Goal: Obtain resource: Download file/media

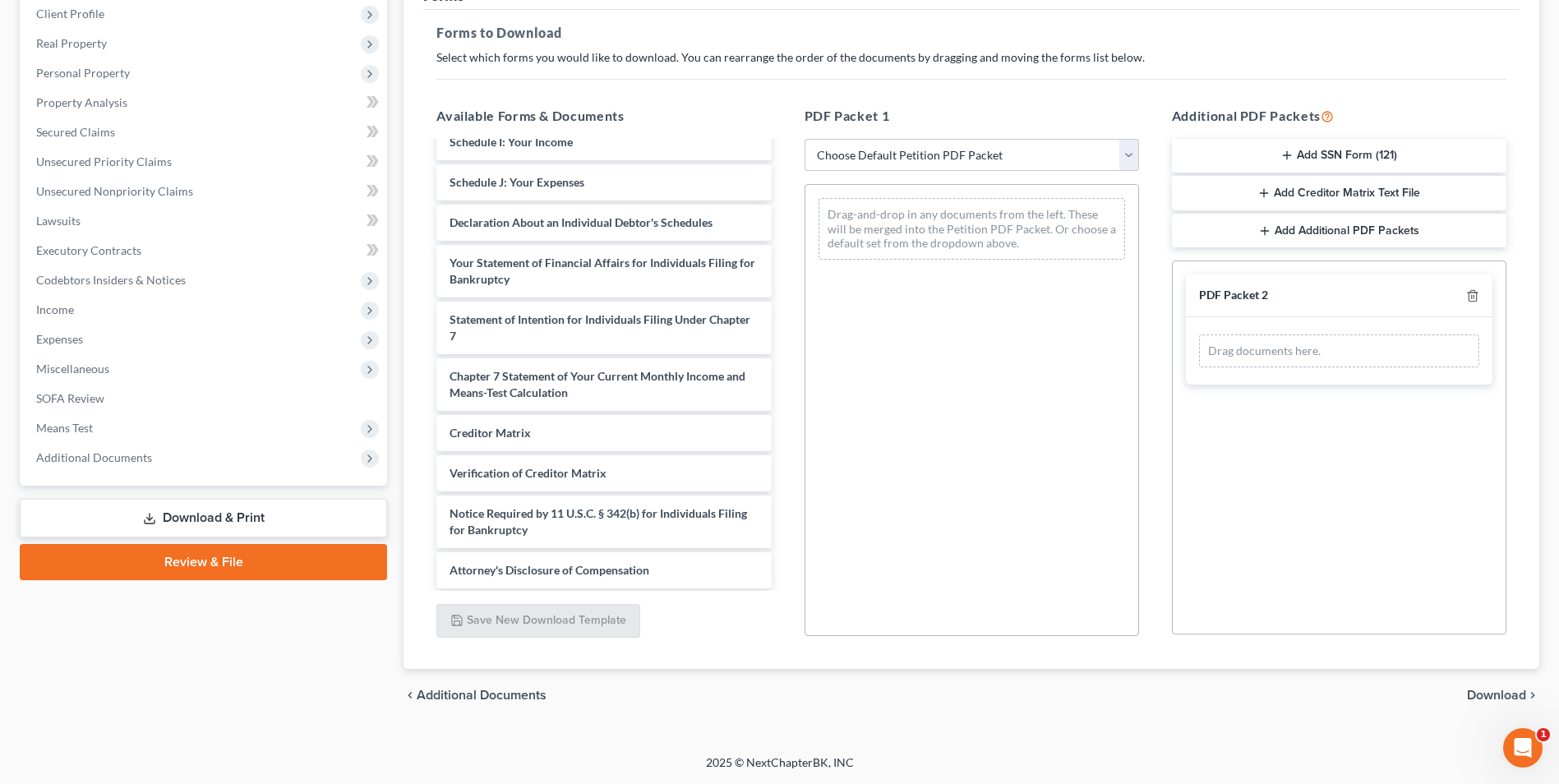
scroll to position [359, 0]
click at [152, 460] on span "Additional Documents" at bounding box center [205, 457] width 364 height 30
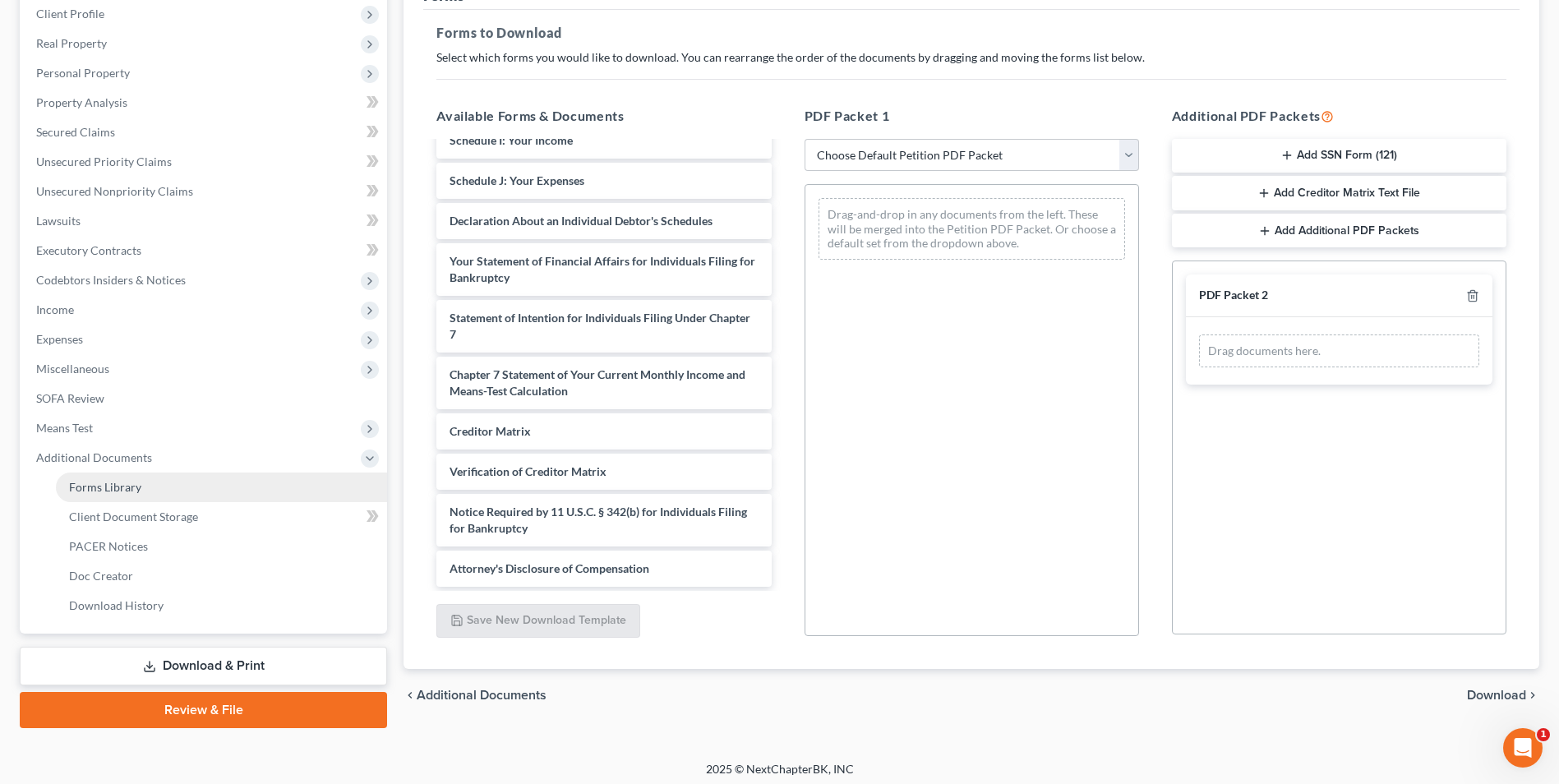
click at [147, 492] on link "Forms Library" at bounding box center [221, 487] width 331 height 30
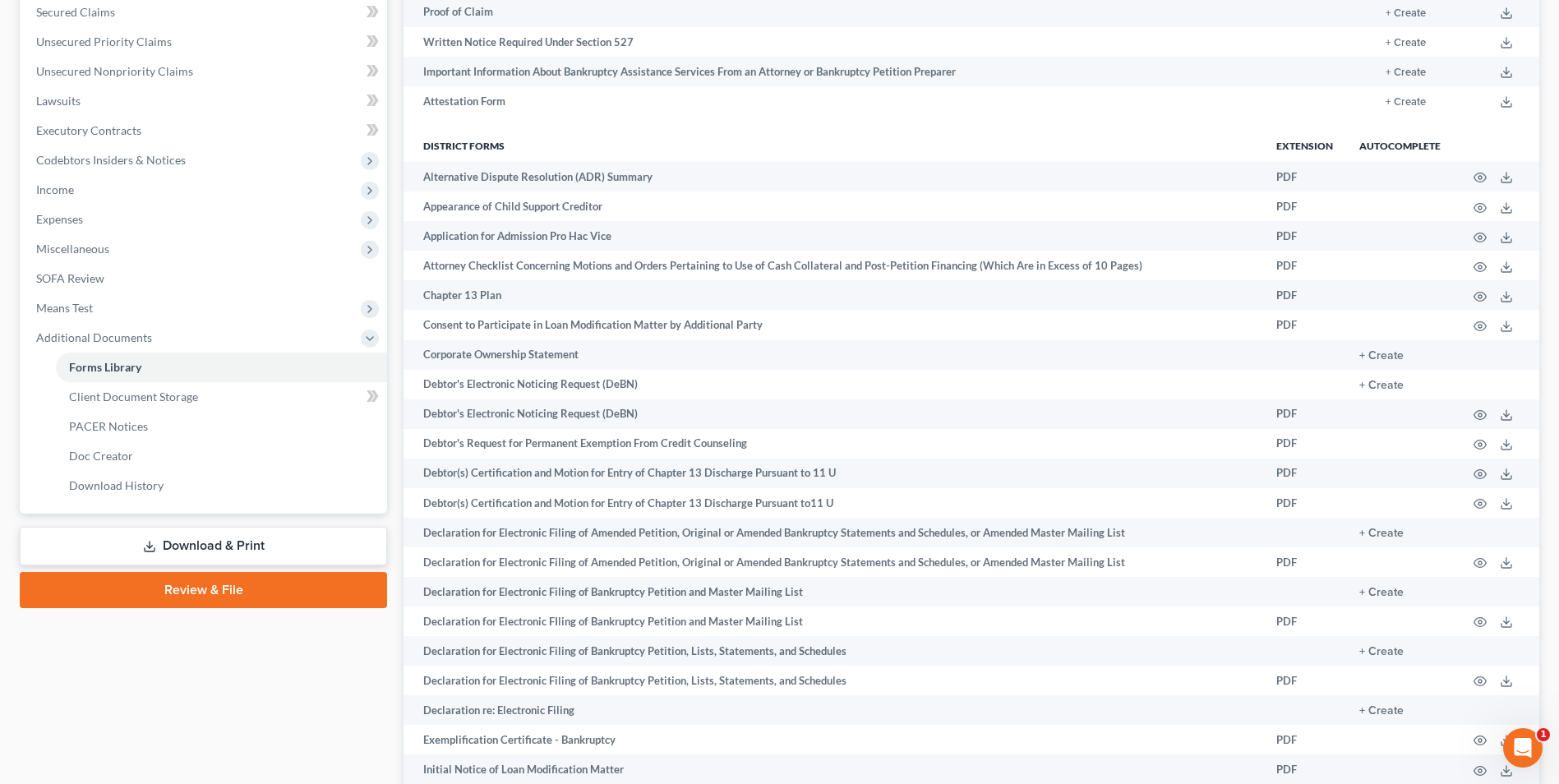
scroll to position [353, 0]
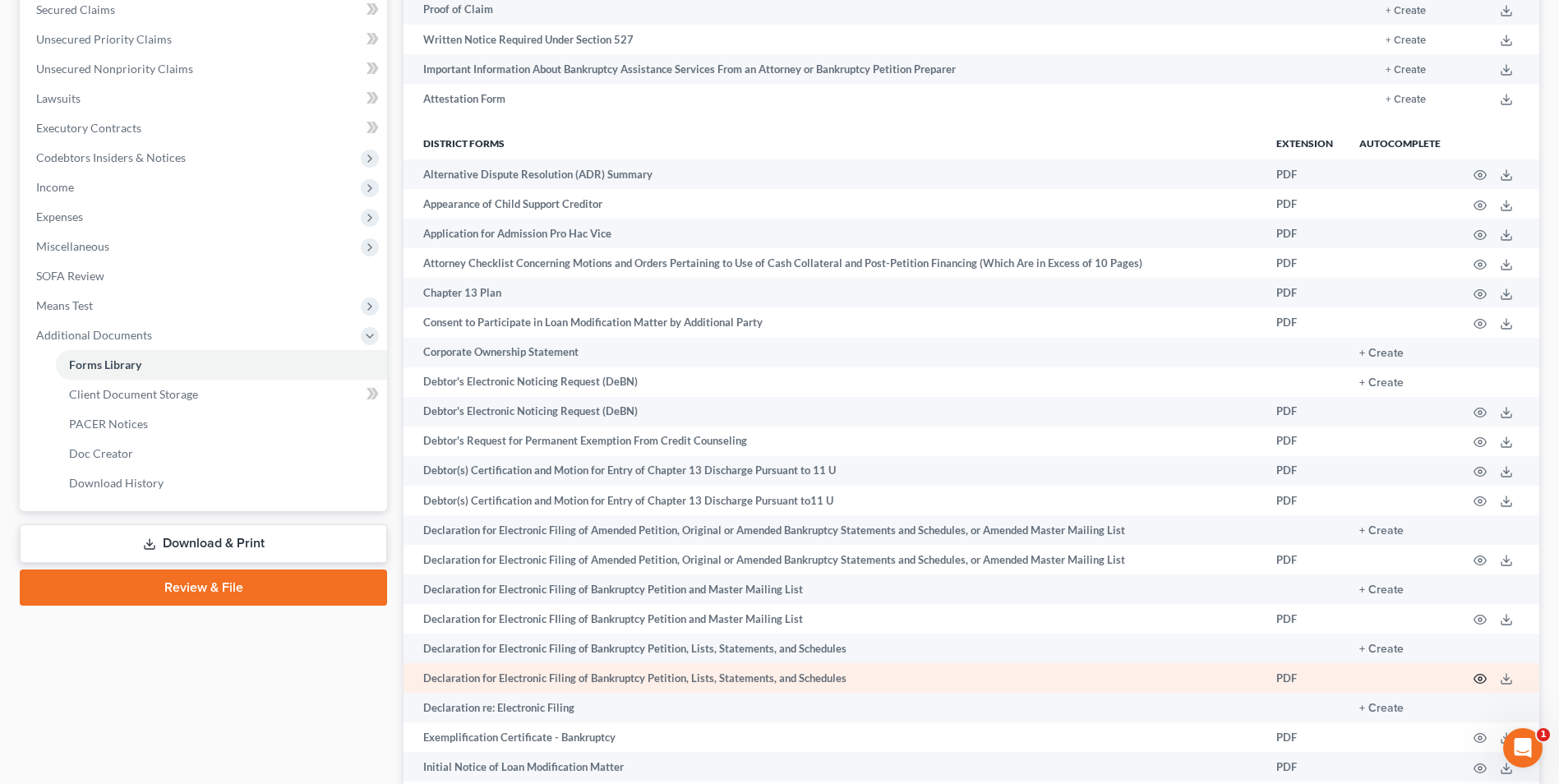
click at [1481, 681] on icon "button" at bounding box center [1479, 678] width 13 height 13
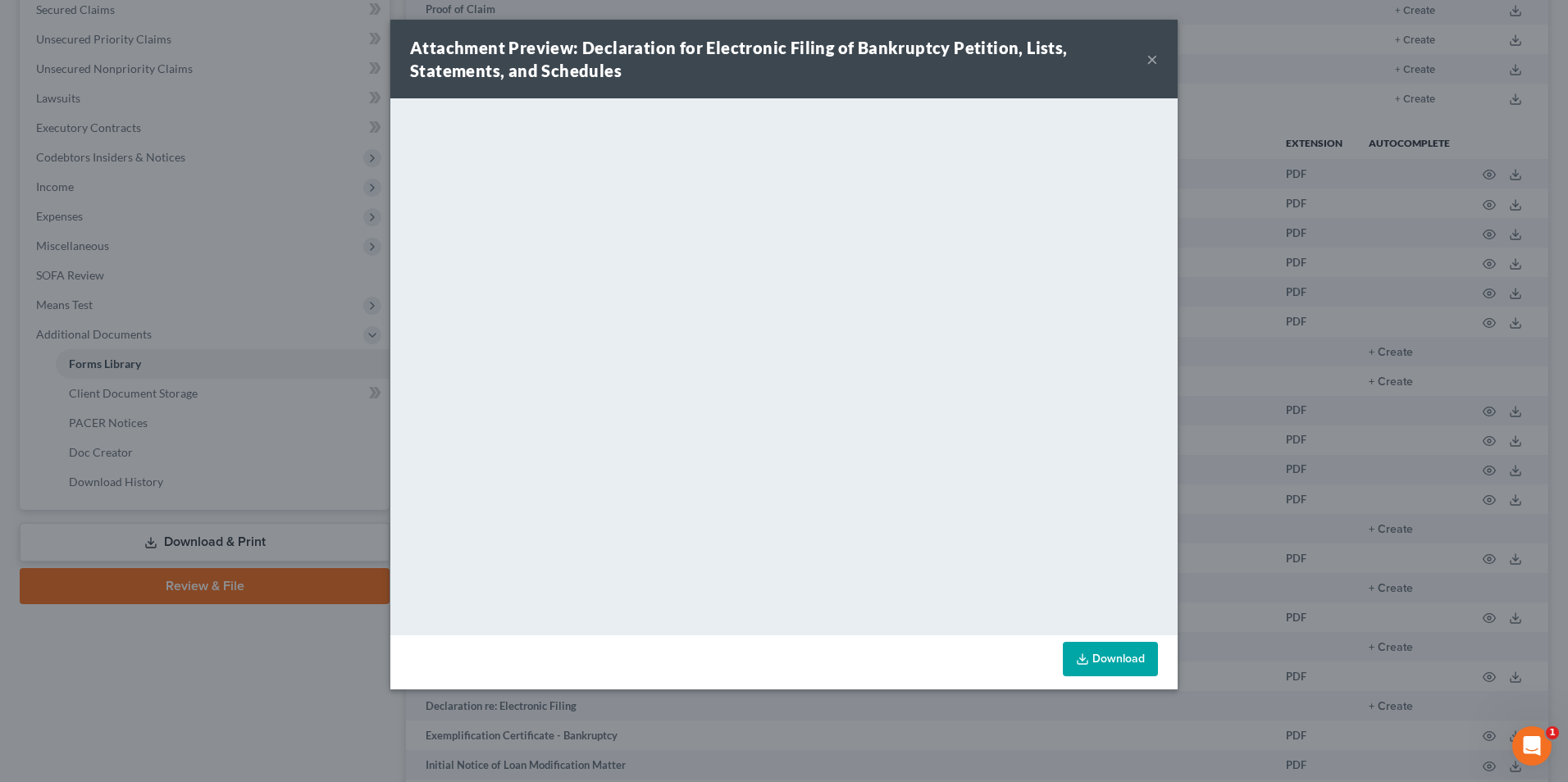
click at [1119, 663] on link "Download" at bounding box center [1110, 659] width 95 height 34
click at [1151, 61] on button "×" at bounding box center [1152, 59] width 11 height 20
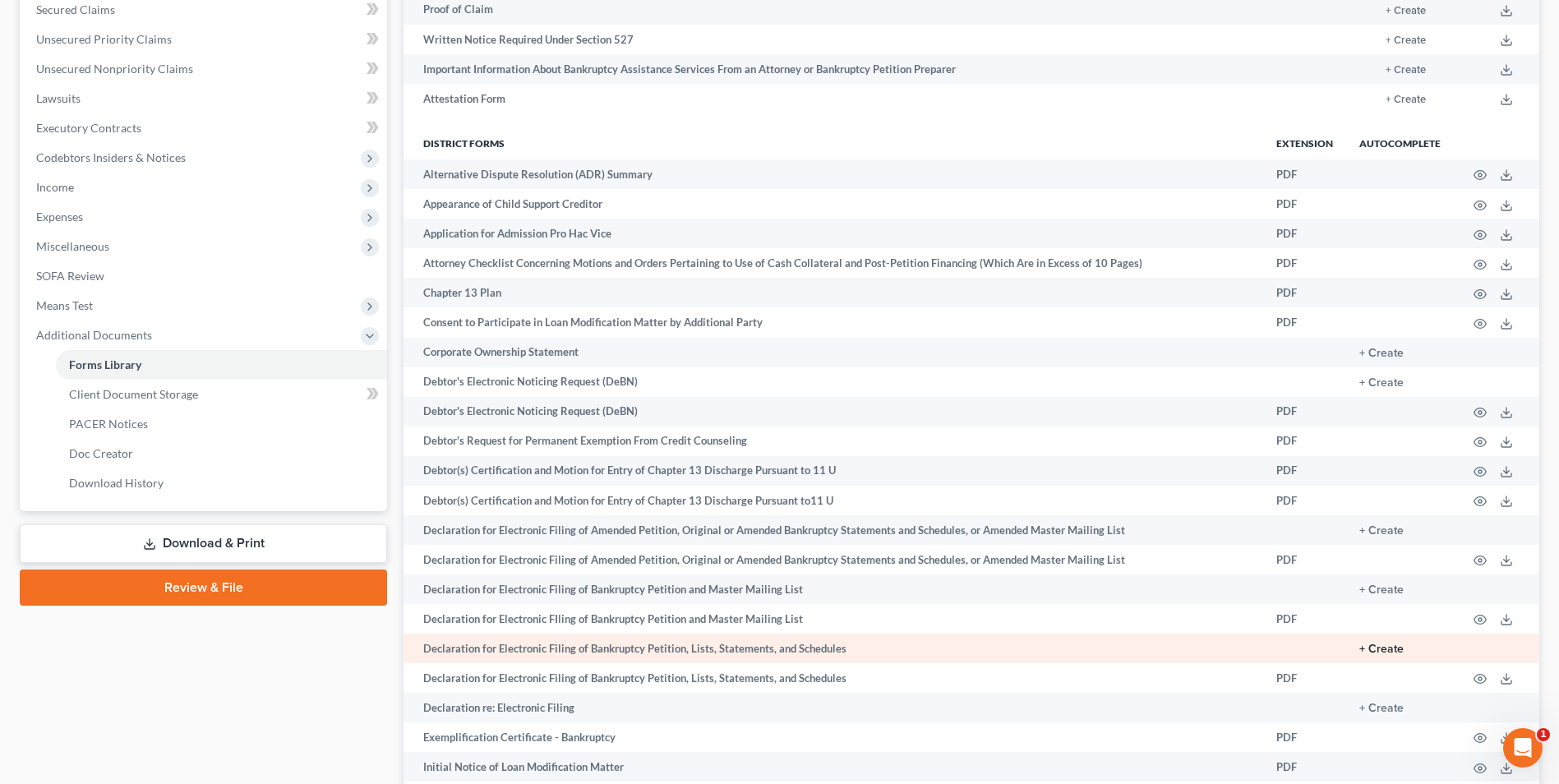
click at [1382, 648] on button "+ Create" at bounding box center [1382, 649] width 44 height 11
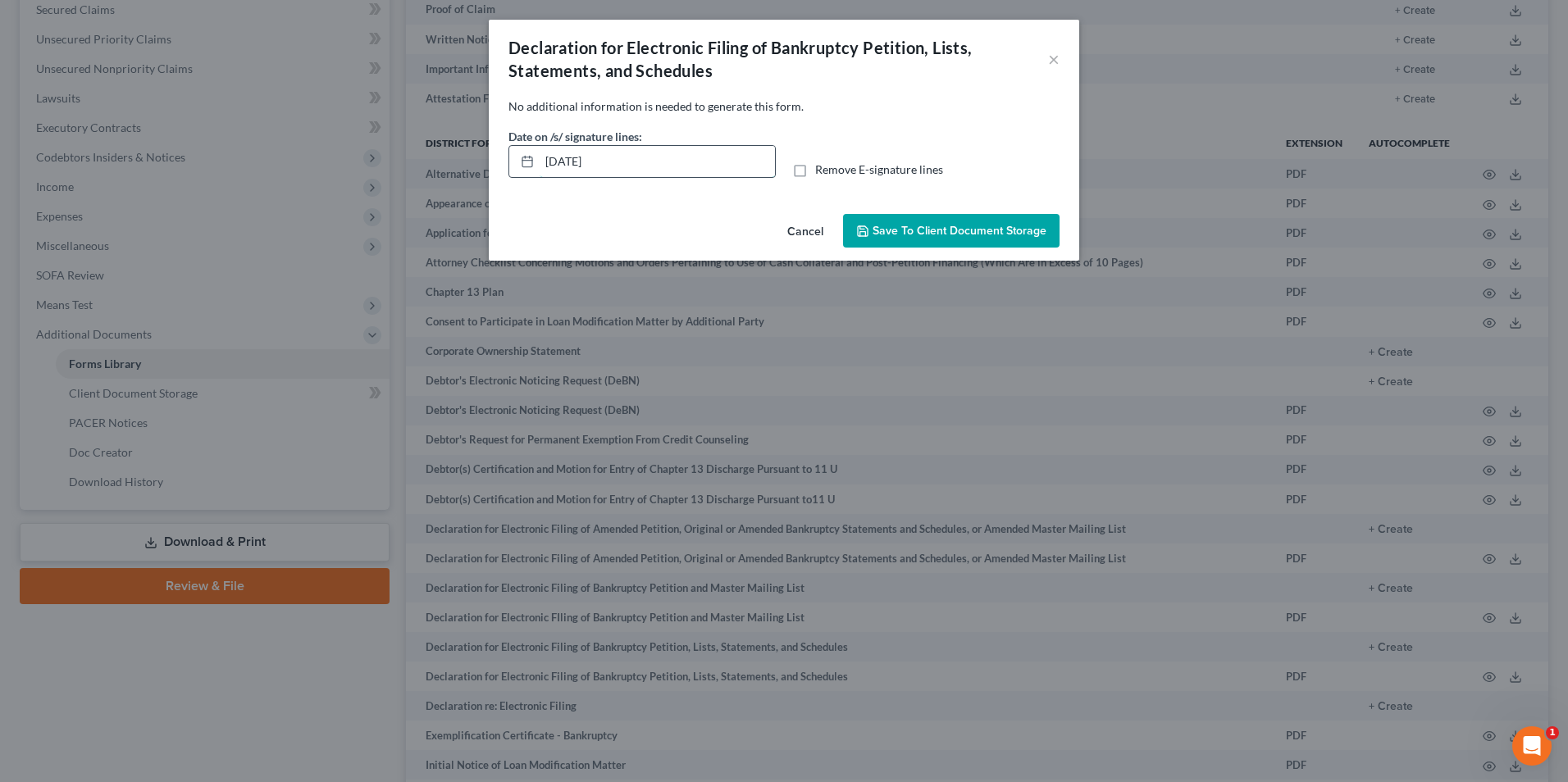
click at [572, 158] on input "[DATE]" at bounding box center [657, 161] width 235 height 32
type input "[DATE]"
click at [954, 234] on span "Save to Client Document Storage" at bounding box center [960, 230] width 174 height 14
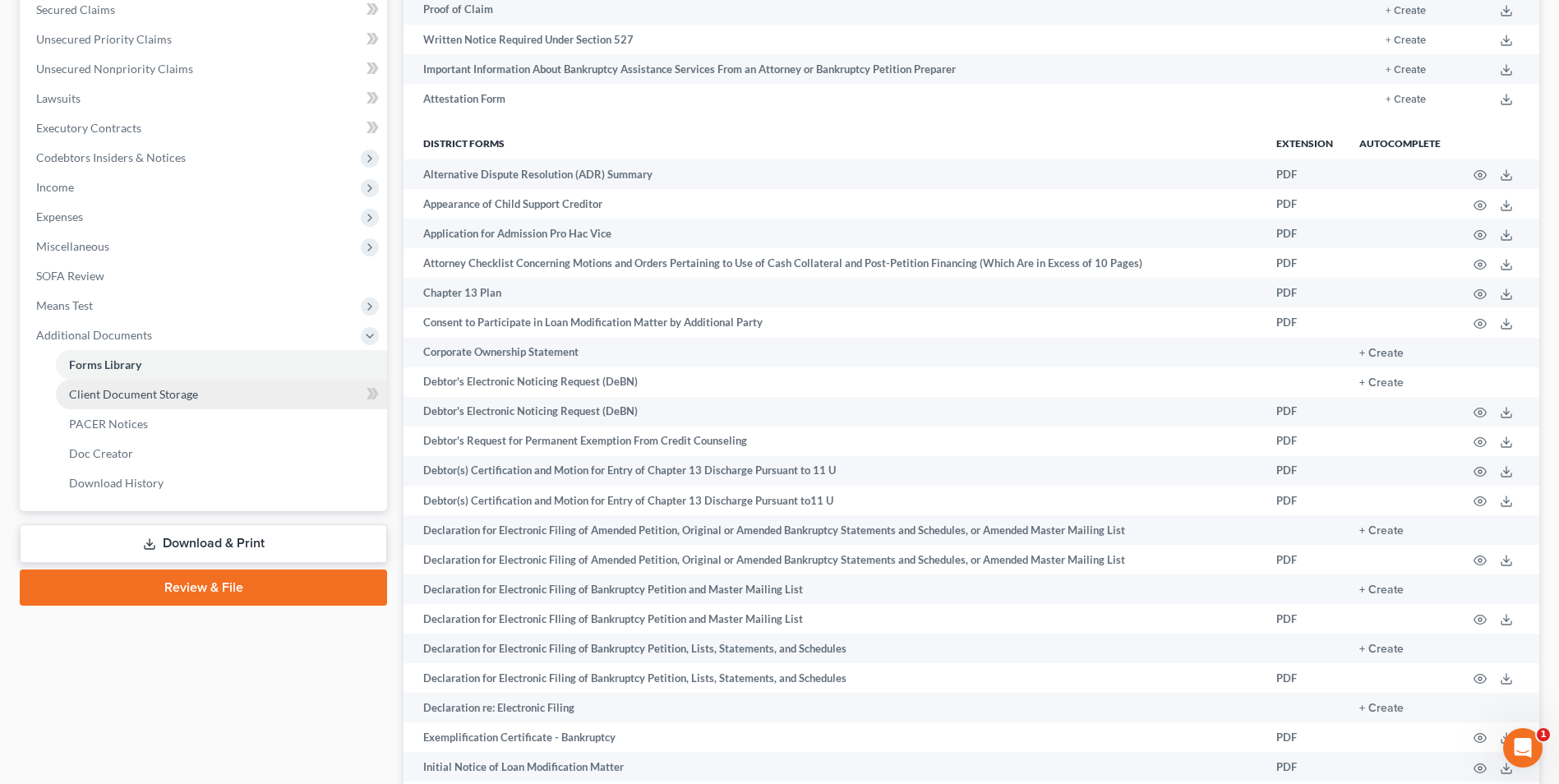
click at [121, 397] on span "Client Document Storage" at bounding box center [133, 394] width 129 height 14
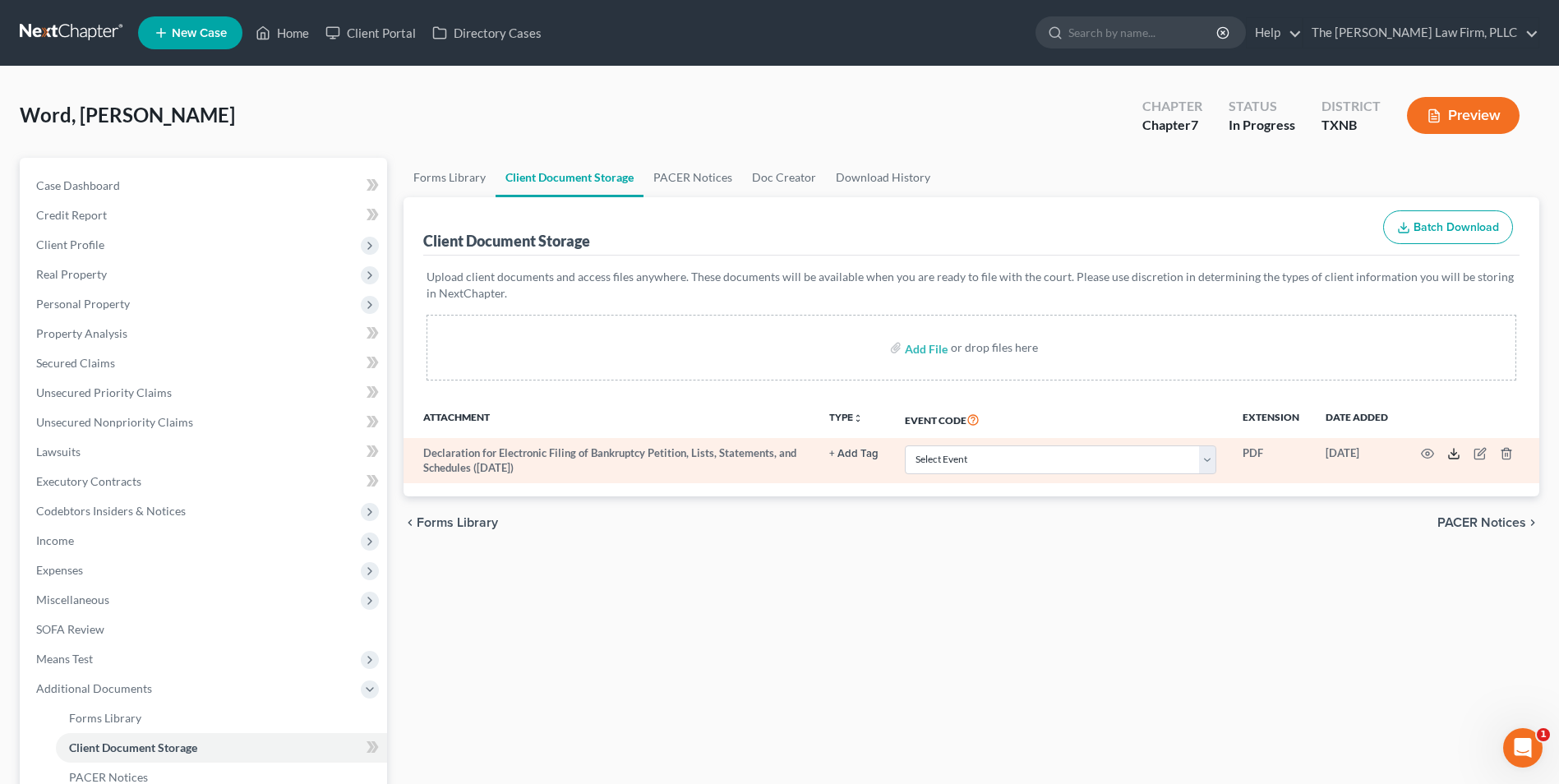
click at [1456, 454] on polyline at bounding box center [1454, 454] width 6 height 3
click at [1481, 455] on icon "button" at bounding box center [1481, 452] width 8 height 8
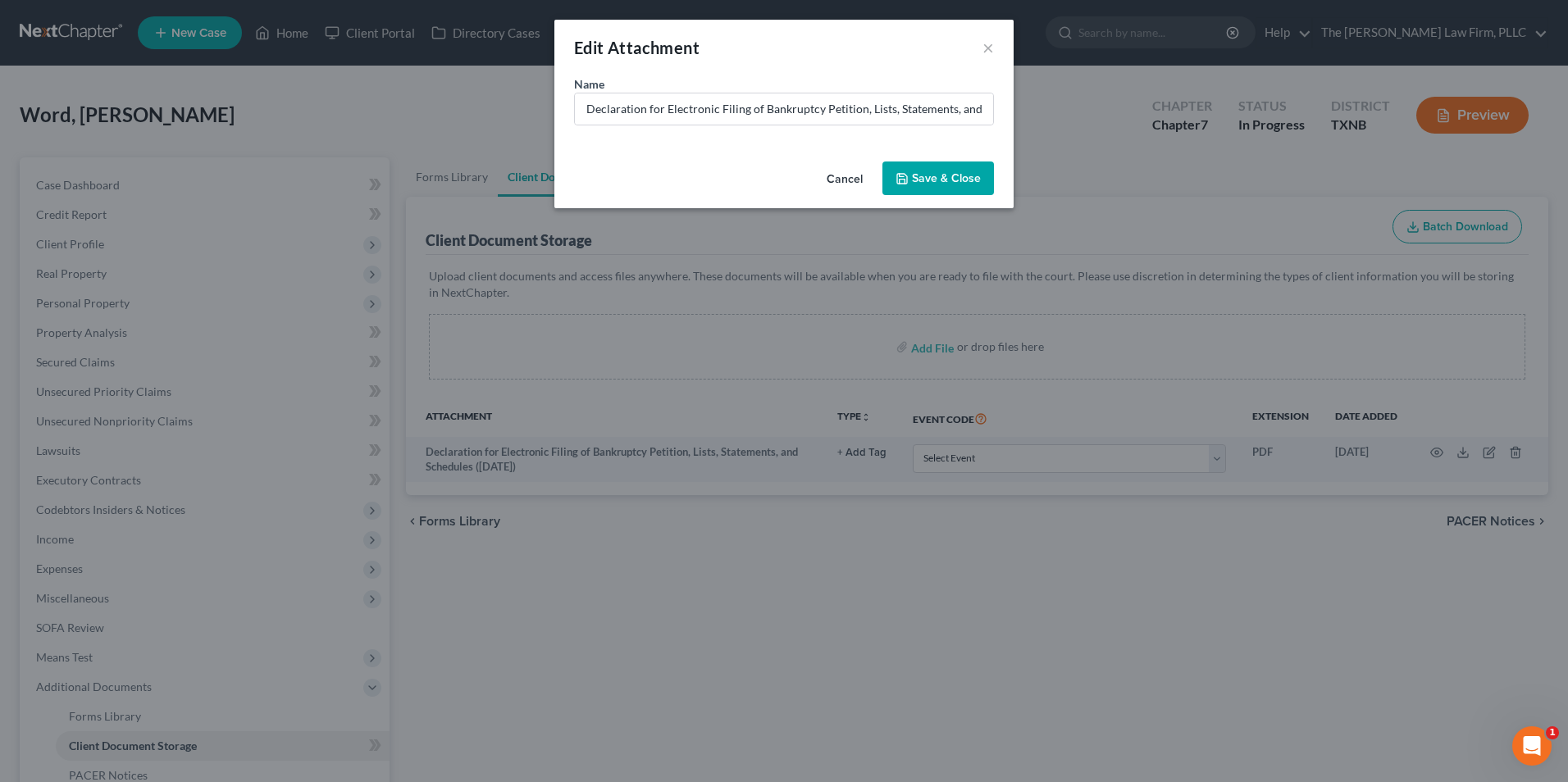
click at [938, 186] on button "Save & Close" at bounding box center [938, 178] width 112 height 34
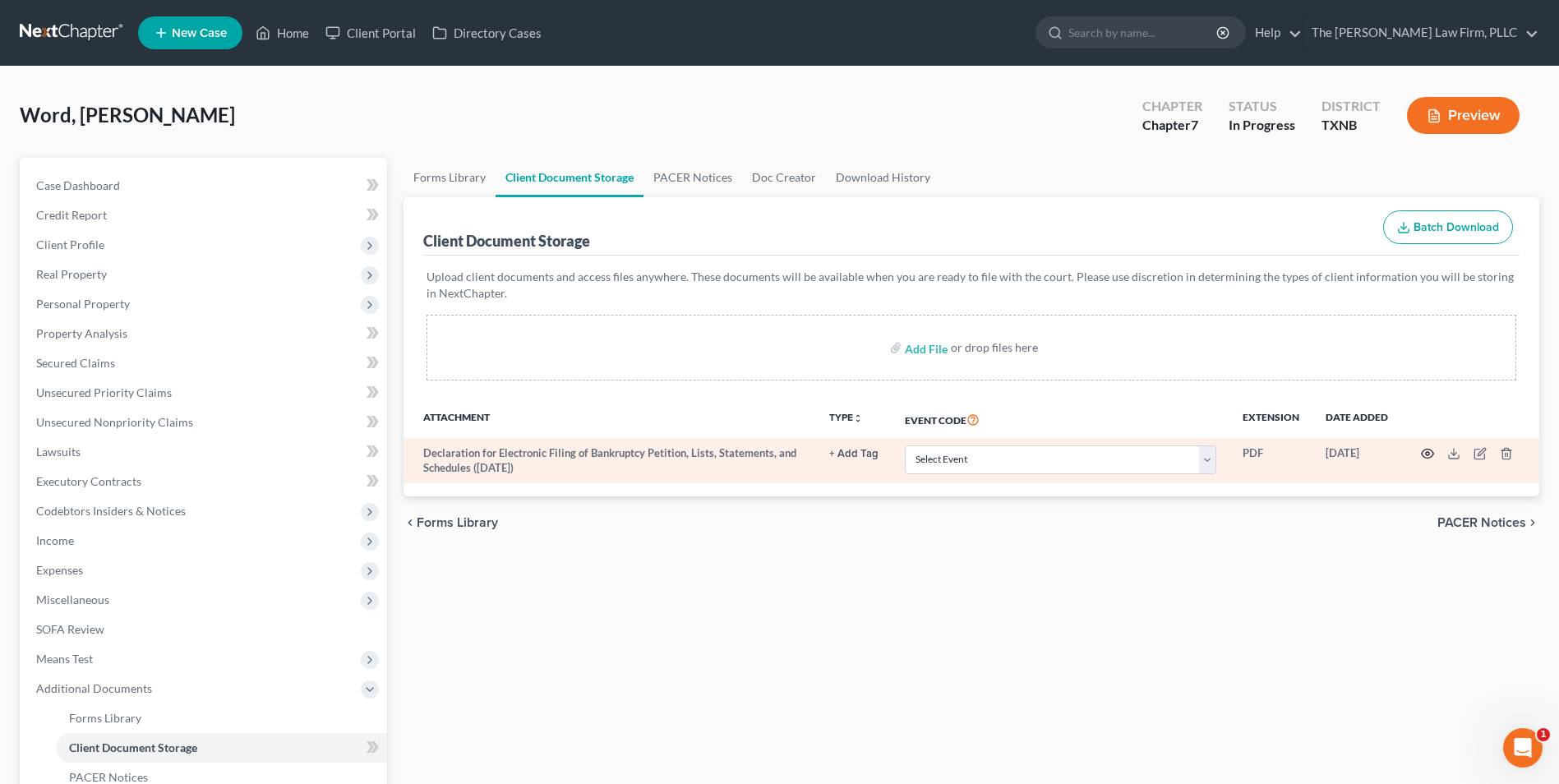
click at [1431, 451] on icon "button" at bounding box center [1428, 454] width 12 height 9
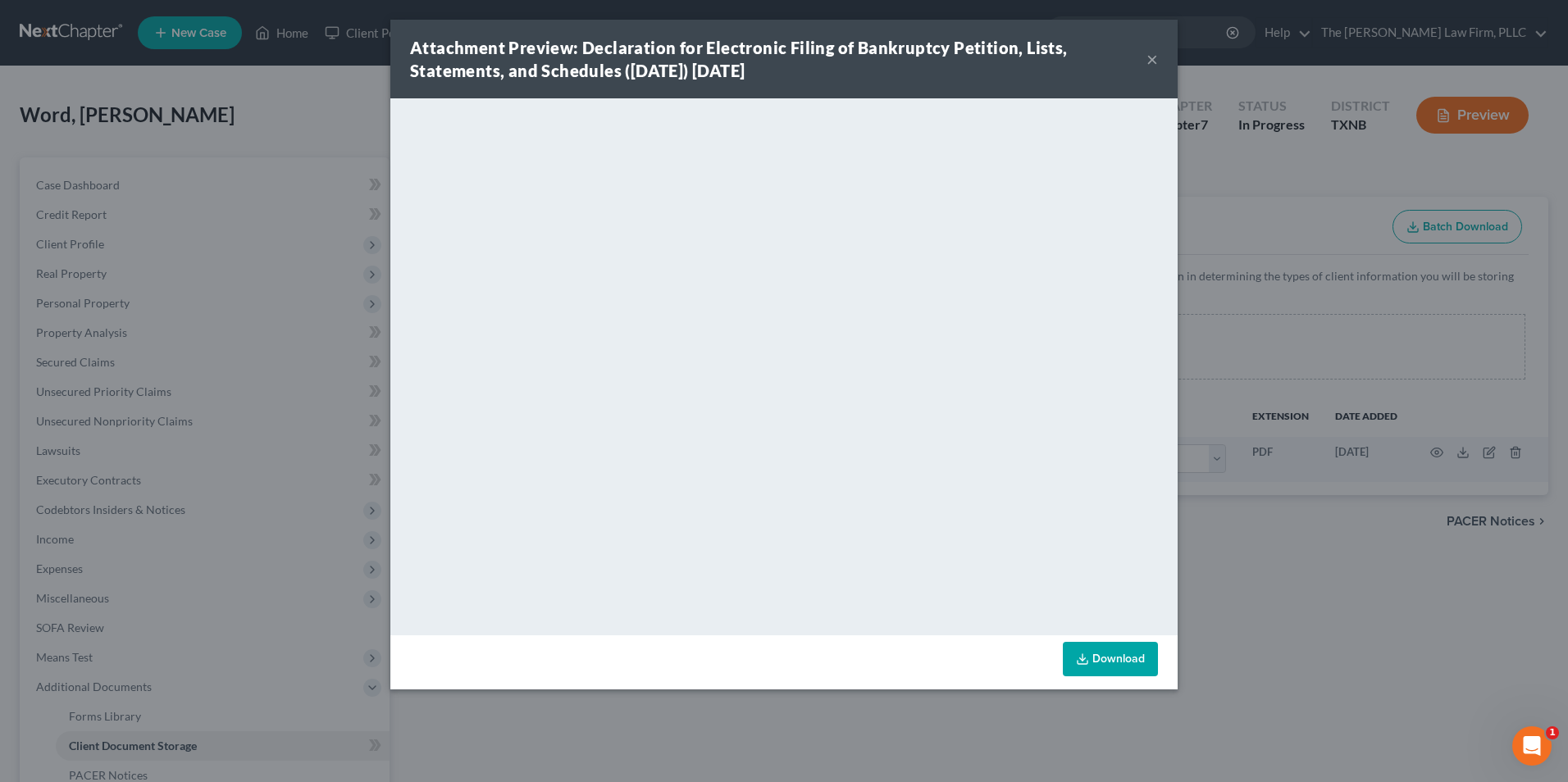
click at [1150, 61] on button "×" at bounding box center [1152, 59] width 11 height 20
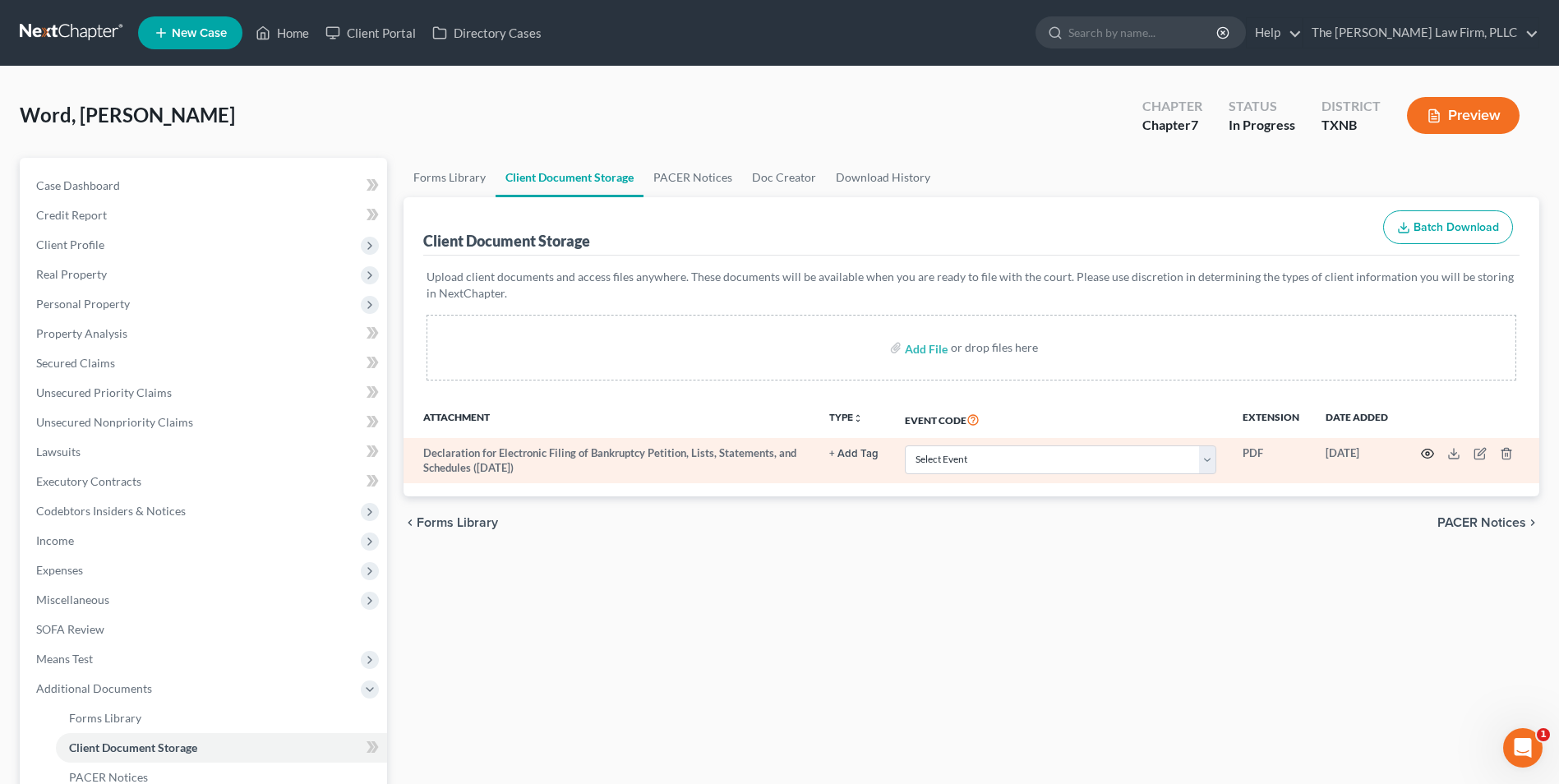
click at [1428, 453] on circle "button" at bounding box center [1428, 454] width 3 height 3
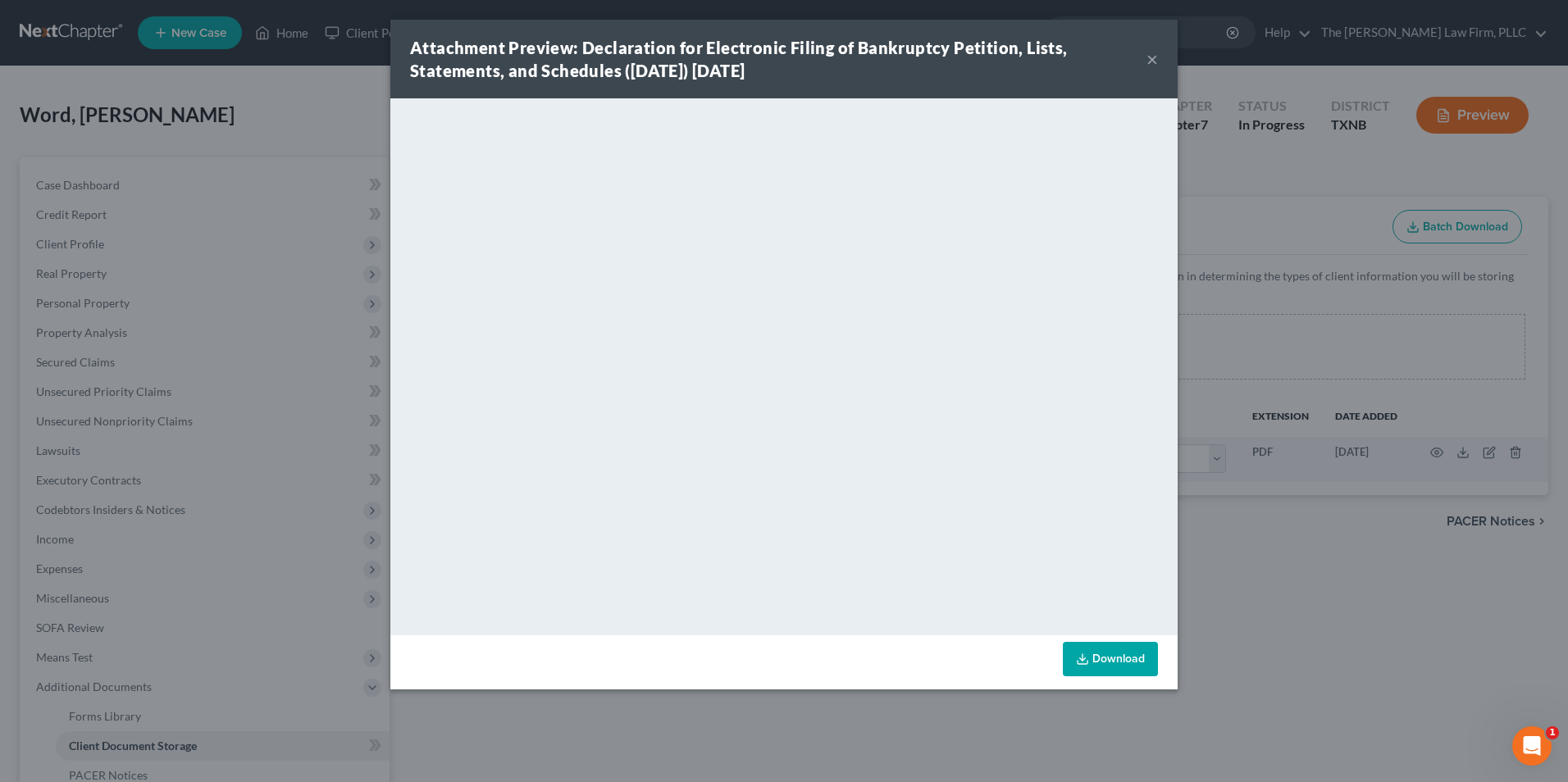
click at [1153, 59] on button "×" at bounding box center [1152, 59] width 11 height 20
